Goal: Information Seeking & Learning: Learn about a topic

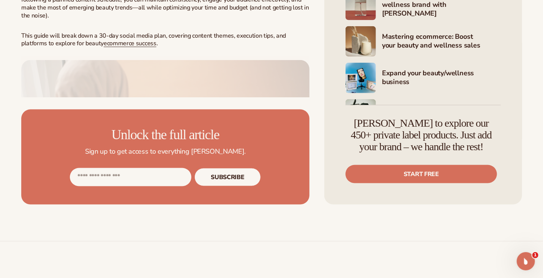
scroll to position [406, 0]
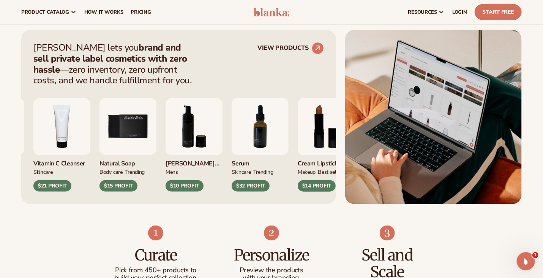
scroll to position [286, 0]
click at [315, 46] on circle at bounding box center [318, 48] width 17 height 17
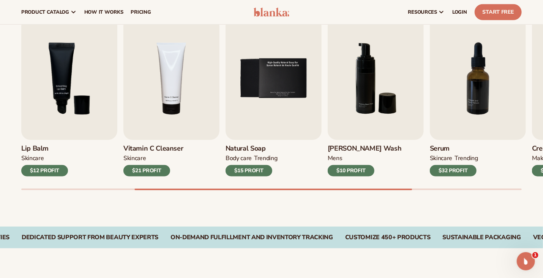
scroll to position [234, 0]
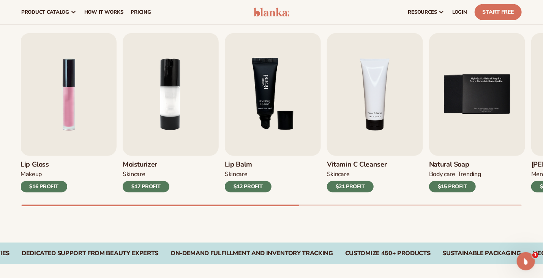
click at [302, 129] on img "3 / 9" at bounding box center [273, 94] width 96 height 123
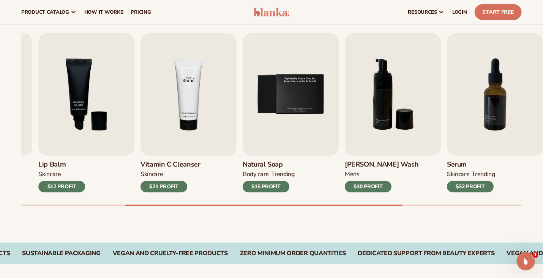
click at [171, 188] on link "Vitamin C Cleanser Skincare $21 PROFIT" at bounding box center [189, 112] width 96 height 159
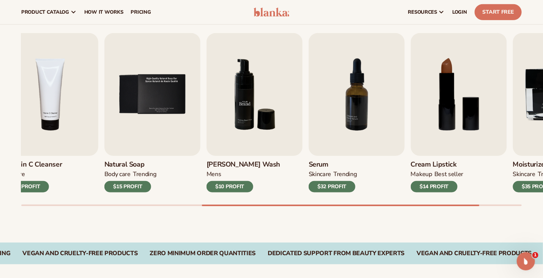
click at [243, 150] on img "6 / 9" at bounding box center [255, 94] width 96 height 123
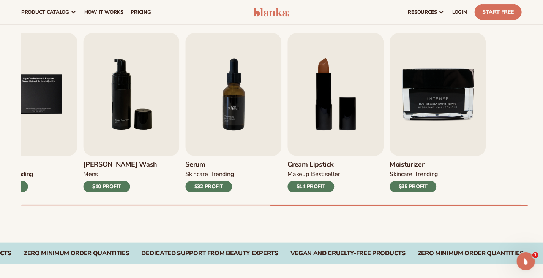
click at [185, 164] on link "Serum SKINCARE TRENDING $32 PROFIT" at bounding box center [233, 112] width 96 height 159
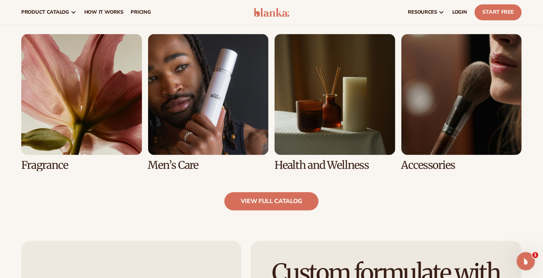
scroll to position [679, 0]
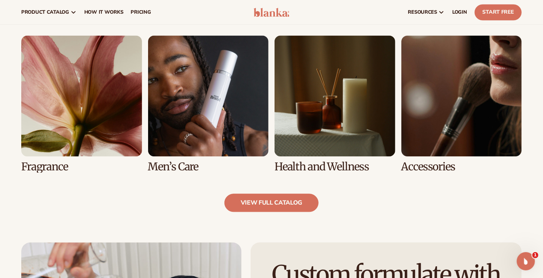
click at [93, 136] on link "5 / 8" at bounding box center [81, 104] width 121 height 137
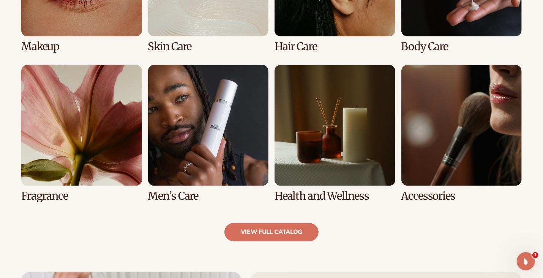
scroll to position [695, 0]
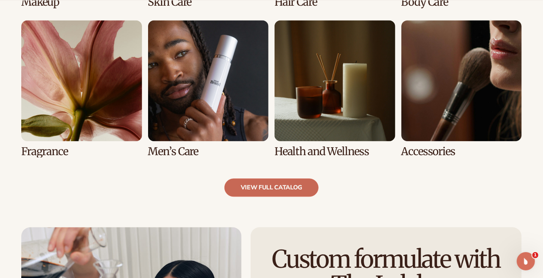
click at [284, 192] on link "view full catalog" at bounding box center [271, 187] width 95 height 18
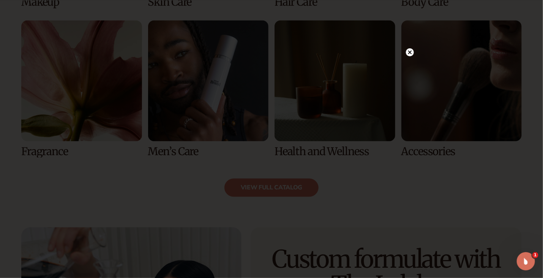
click at [412, 53] on circle at bounding box center [410, 52] width 8 height 8
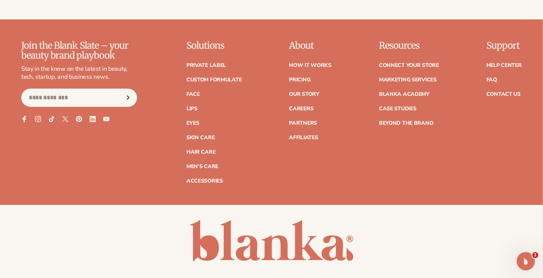
scroll to position [1397, 0]
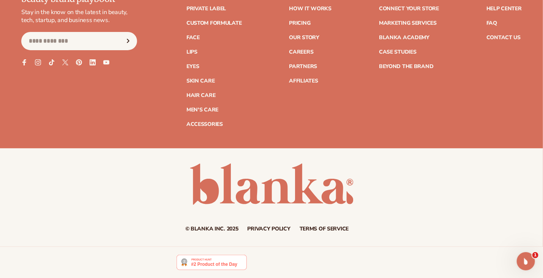
click at [210, 265] on img at bounding box center [212, 261] width 70 height 15
